Goal: Task Accomplishment & Management: Complete application form

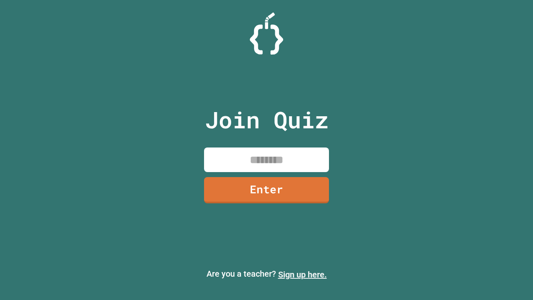
click at [303, 275] on link "Sign up here." at bounding box center [302, 275] width 49 height 10
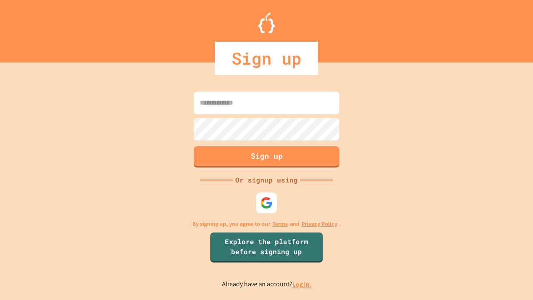
click at [303, 284] on link "Log in." at bounding box center [302, 284] width 19 height 9
